Goal: Task Accomplishment & Management: Use online tool/utility

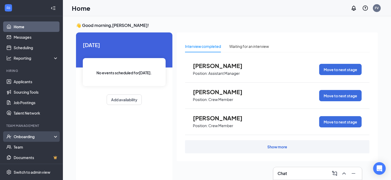
click at [28, 137] on div "Onboarding" at bounding box center [34, 136] width 40 height 5
click at [25, 148] on link "Overview" at bounding box center [36, 147] width 45 height 10
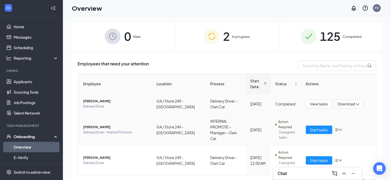
scroll to position [11, 0]
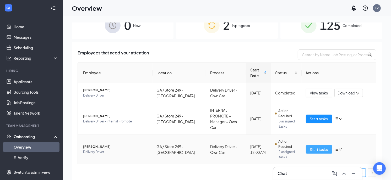
click at [314, 147] on span "Start tasks" at bounding box center [319, 150] width 18 height 6
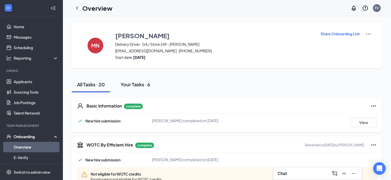
click at [139, 83] on div "Your Tasks · 6" at bounding box center [135, 84] width 30 height 7
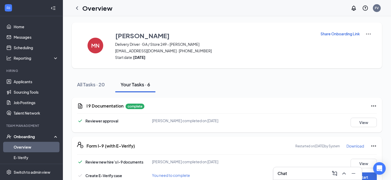
scroll to position [116, 0]
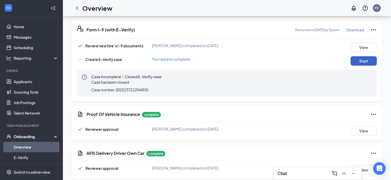
click at [361, 62] on button "Start" at bounding box center [363, 60] width 26 height 9
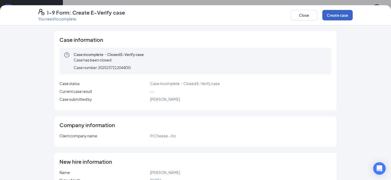
click at [334, 16] on button "Create case" at bounding box center [337, 15] width 30 height 10
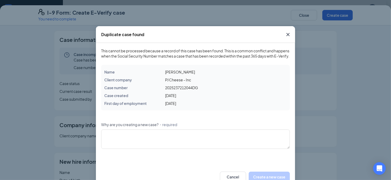
scroll to position [19, 0]
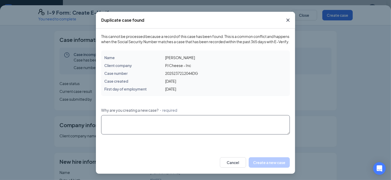
click at [170, 121] on textarea "Why are you creating a new case? ・required" at bounding box center [195, 124] width 188 height 19
type textarea "incorrect info correction"
click at [260, 162] on button "Create a new case" at bounding box center [268, 162] width 41 height 10
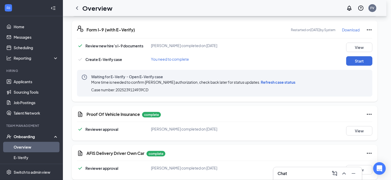
scroll to position [0, 0]
